Goal: Find specific page/section: Find specific page/section

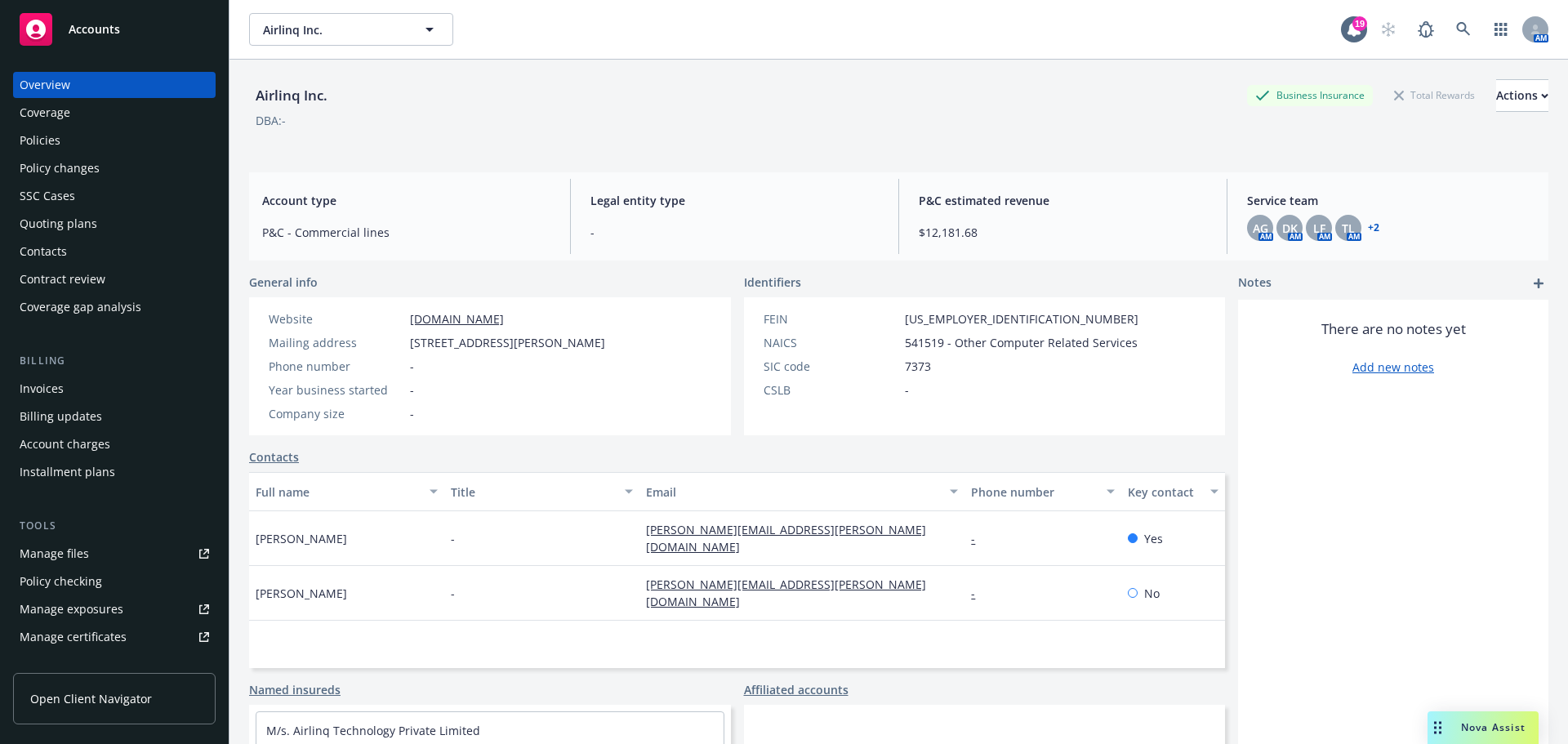
click at [44, 259] on div "Contacts" at bounding box center [43, 252] width 48 height 26
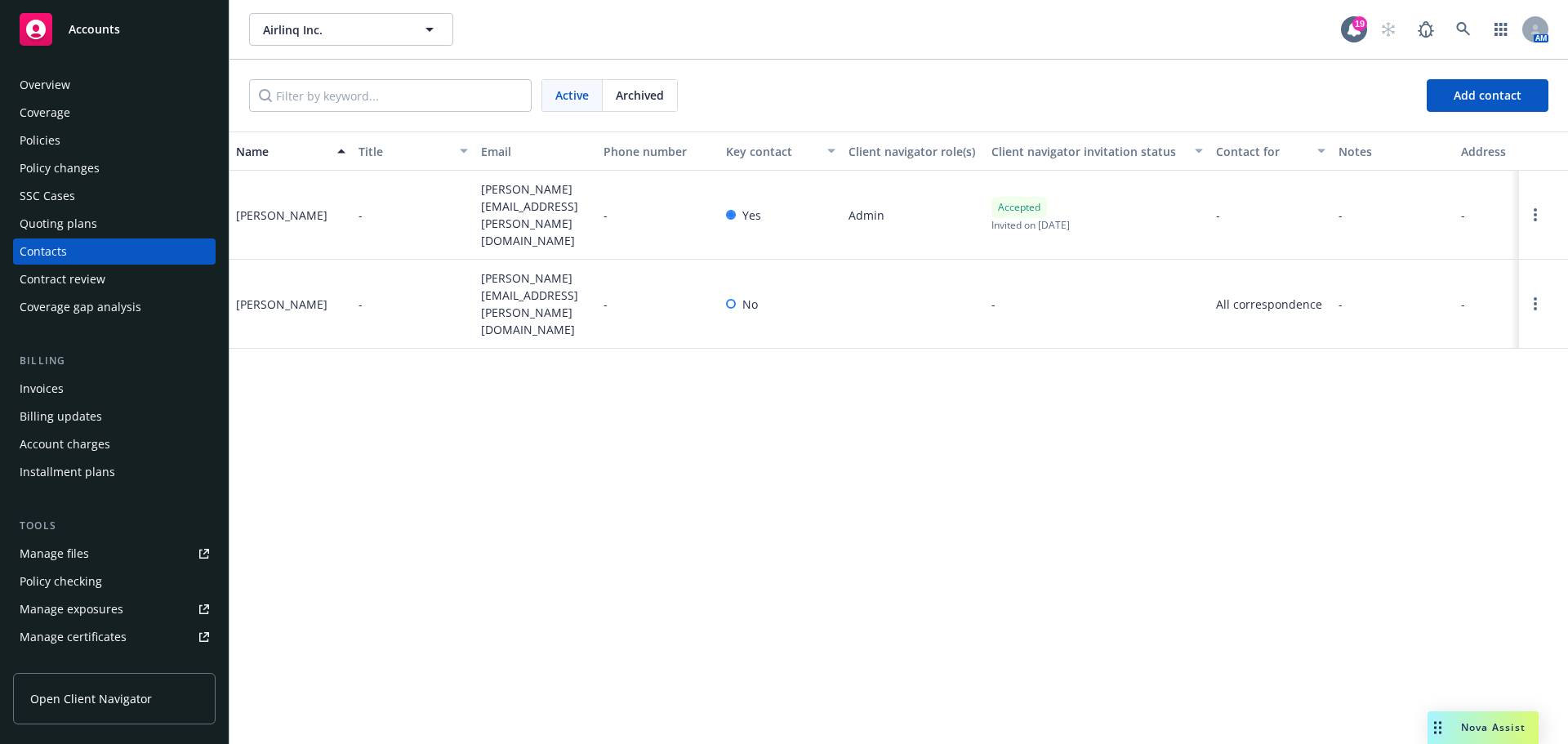
drag, startPoint x: 56, startPoint y: 225, endPoint x: 256, endPoint y: 215, distance: 200.2
click at [56, 225] on div "Quoting plans" at bounding box center [58, 224] width 78 height 26
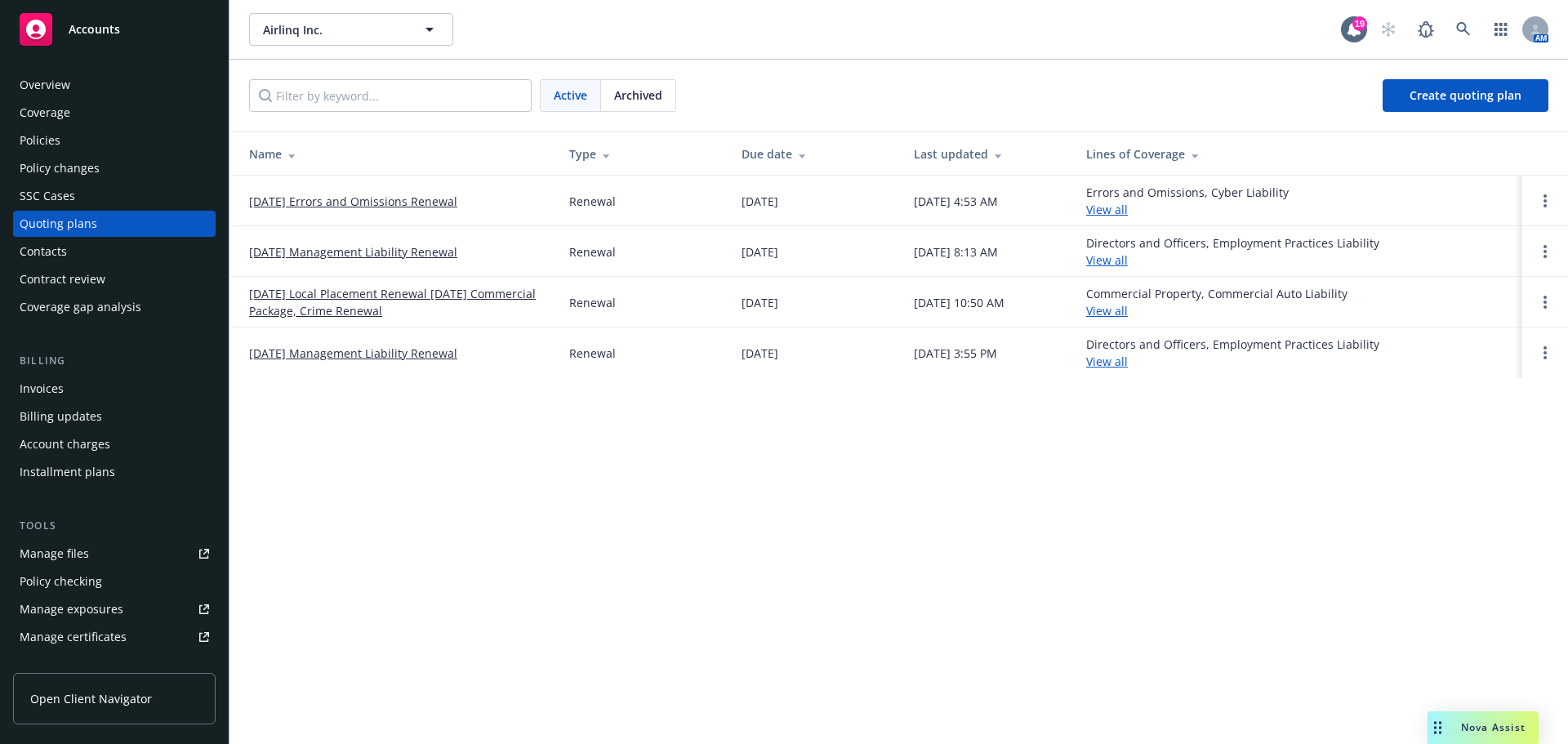
click at [344, 205] on link "[DATE] Errors and Omissions Renewal" at bounding box center [353, 200] width 208 height 17
